Goal: Leave review/rating

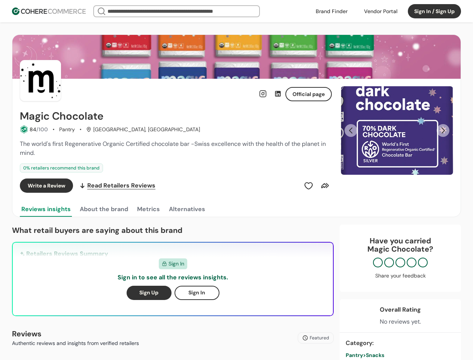
click at [236, 180] on div "Write a Review Read Retailers Reviews" at bounding box center [176, 185] width 312 height 14
click at [381, 11] on div at bounding box center [381, 11] width 42 height 11
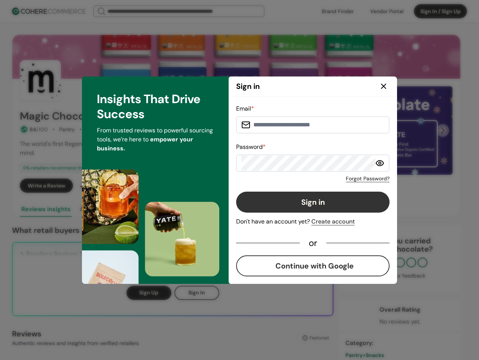
click at [309, 185] on div "Email * Password * Forgot Password? Sign in Don't have an account yet? Create a…" at bounding box center [313, 190] width 154 height 172
click at [325, 185] on div "Email * Password * Forgot Password? Sign in Don't have an account yet? Create a…" at bounding box center [313, 190] width 154 height 172
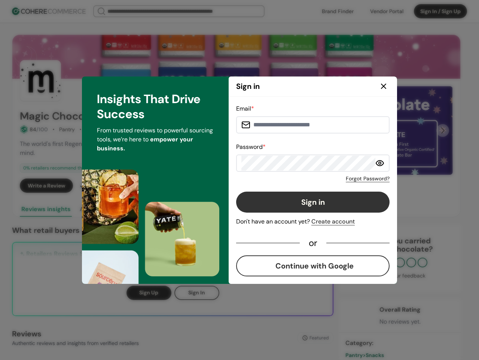
click at [103, 209] on div "Insights That Drive Success From trusted reviews to powerful sourcing tools, we…" at bounding box center [155, 179] width 147 height 207
click at [148, 209] on div "Insights That Drive Success From trusted reviews to powerful sourcing tools, we…" at bounding box center [155, 179] width 147 height 207
click at [187, 209] on div "Insights That Drive Success From trusted reviews to powerful sourcing tools, we…" at bounding box center [155, 179] width 147 height 207
